Goal: Task Accomplishment & Management: Use online tool/utility

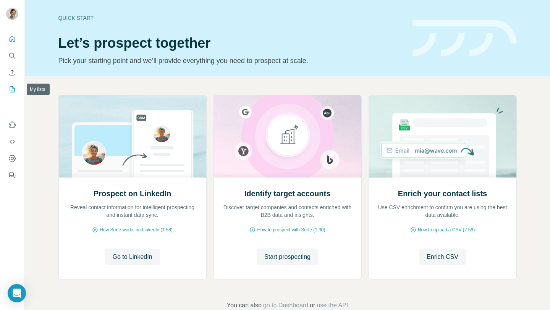
click at [15, 92] on icon "My lists" at bounding box center [12, 90] width 8 height 8
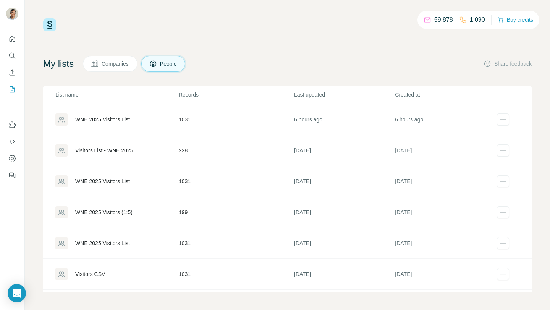
click at [133, 126] on td "WNE 2025 Visitors List" at bounding box center [110, 119] width 135 height 31
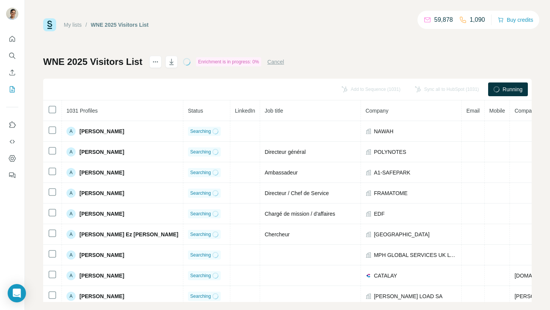
click at [279, 57] on div "WNE 2025 Visitors List Enrichment is in progress: 0% Cancel" at bounding box center [163, 62] width 241 height 12
click at [280, 61] on button "Cancel" at bounding box center [275, 62] width 17 height 8
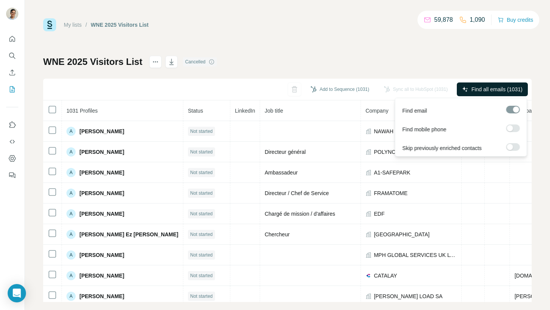
click at [496, 91] on span "Find all emails (1031)" at bounding box center [496, 90] width 51 height 8
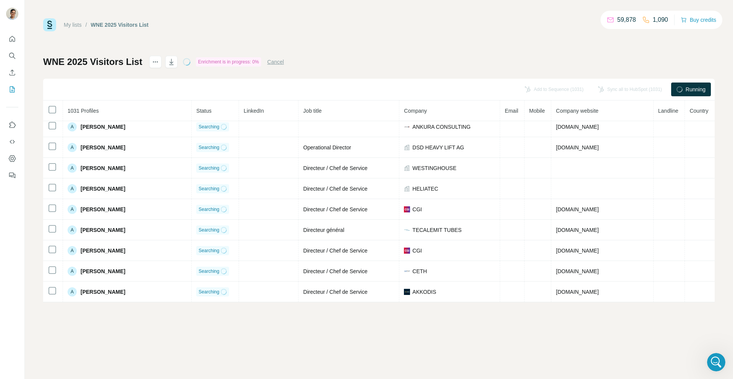
scroll to position [2535, 0]
